Goal: Task Accomplishment & Management: Complete application form

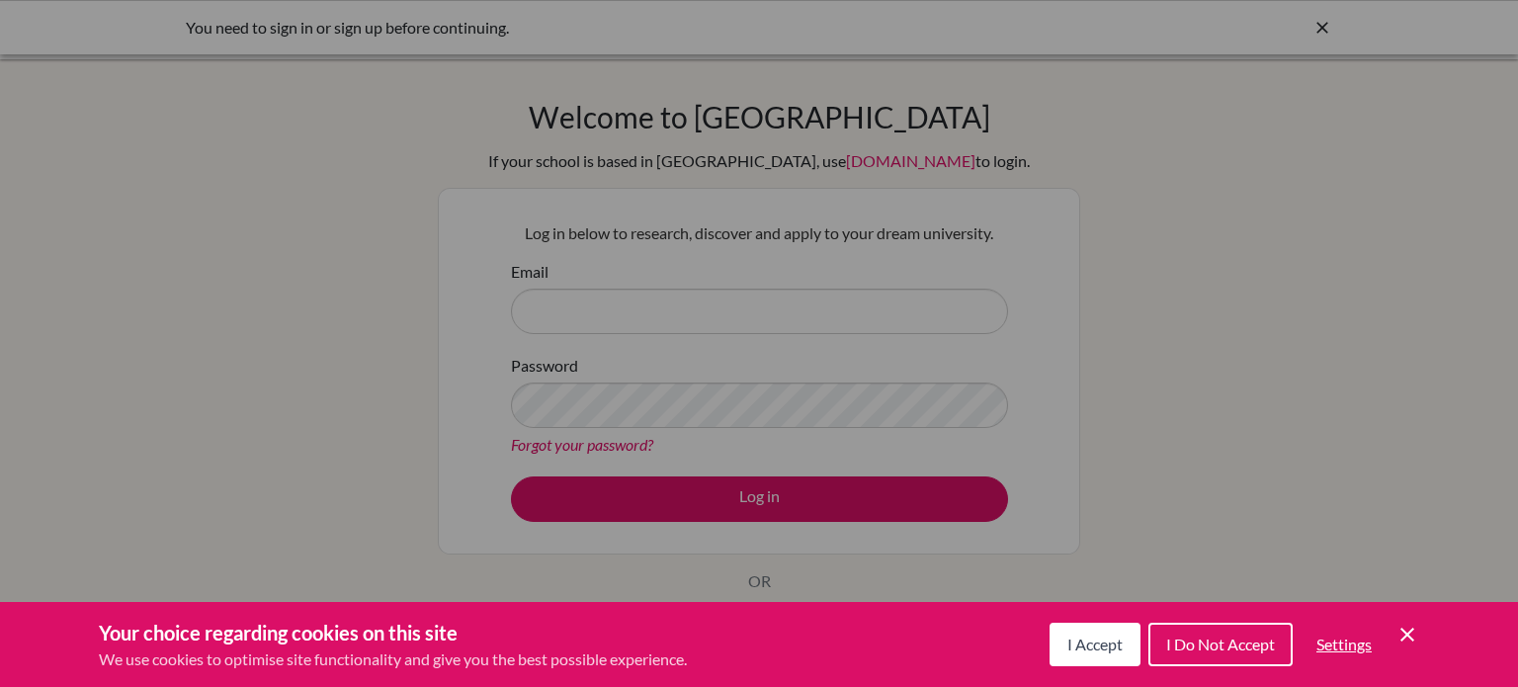
click at [1095, 645] on span "I Accept" at bounding box center [1094, 643] width 55 height 19
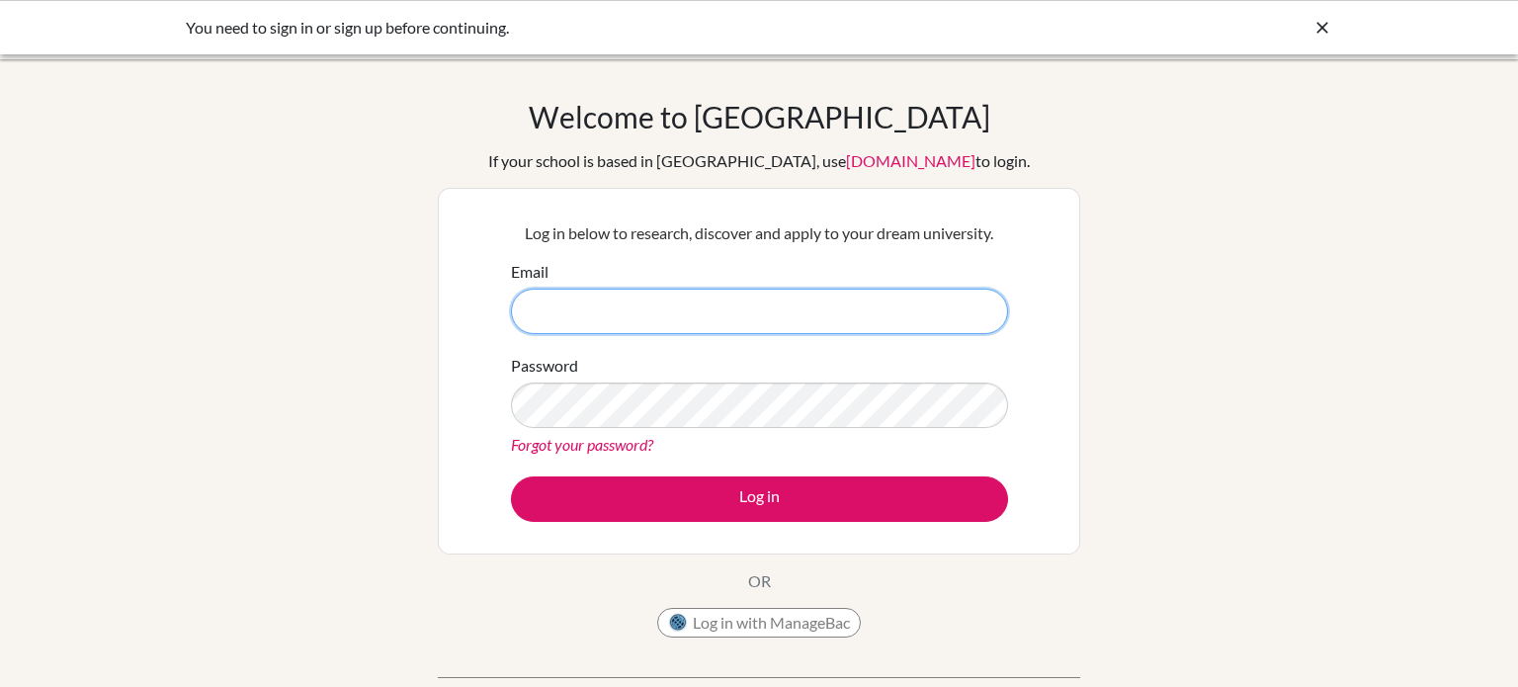
click at [609, 305] on input "Email" at bounding box center [759, 311] width 497 height 45
type input "[PERSON_NAME][EMAIL_ADDRESS][DOMAIN_NAME]"
click at [511, 476] on button "Log in" at bounding box center [759, 498] width 497 height 45
